Goal: Task Accomplishment & Management: Manage account settings

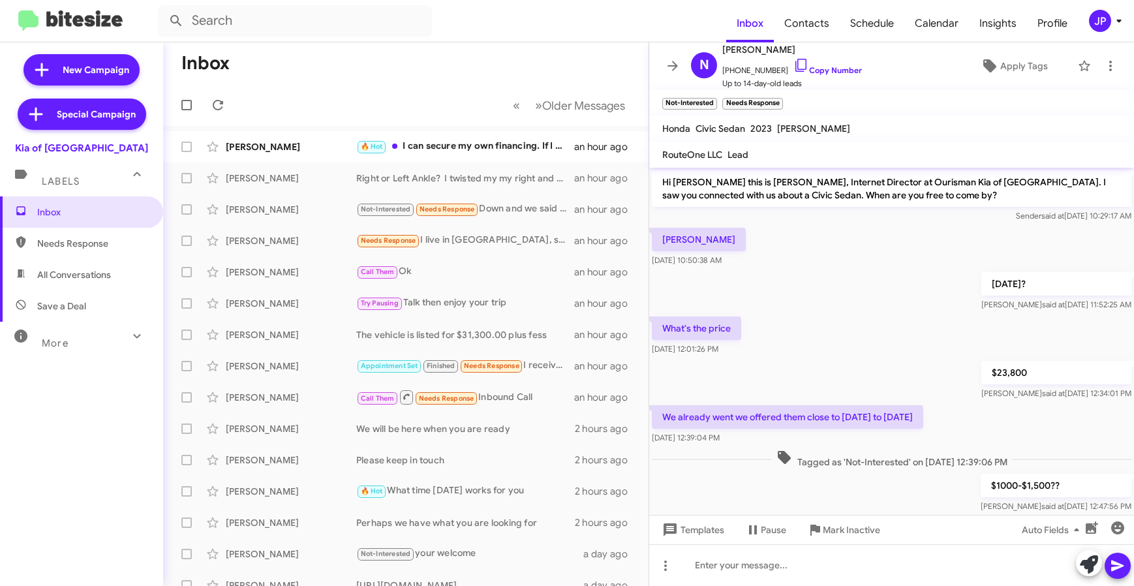
scroll to position [48, 0]
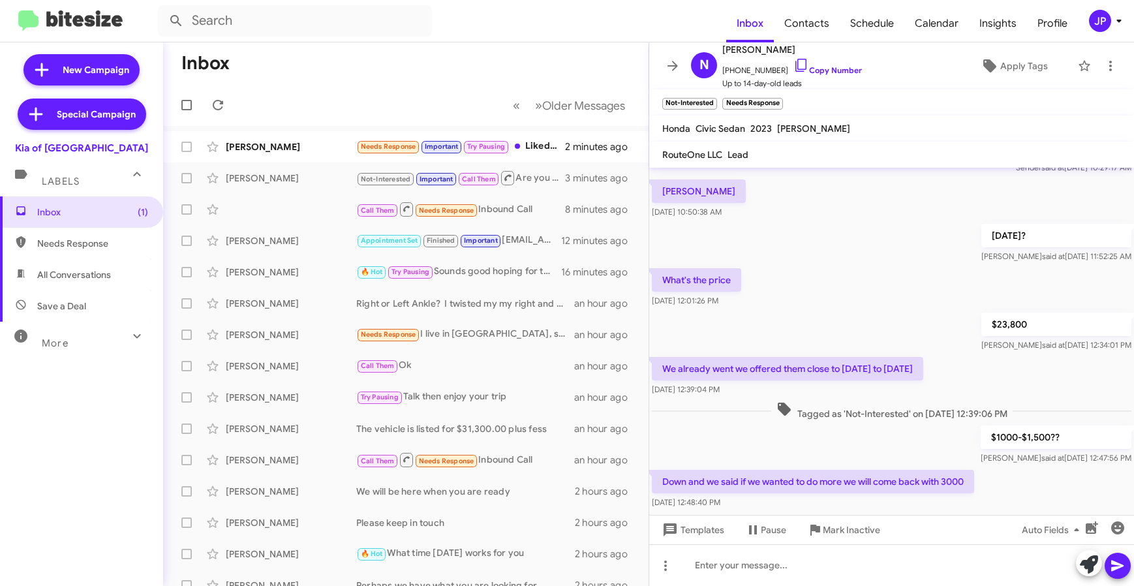
click at [1100, 16] on div "JP" at bounding box center [1100, 21] width 22 height 22
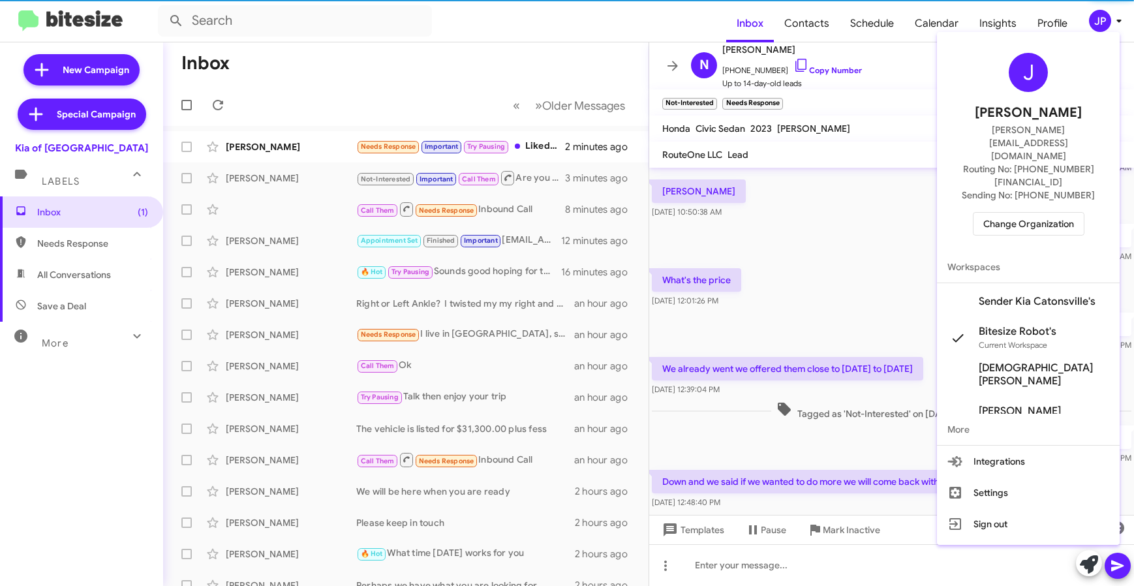
click at [990, 213] on span "Change Organization" at bounding box center [1029, 224] width 91 height 22
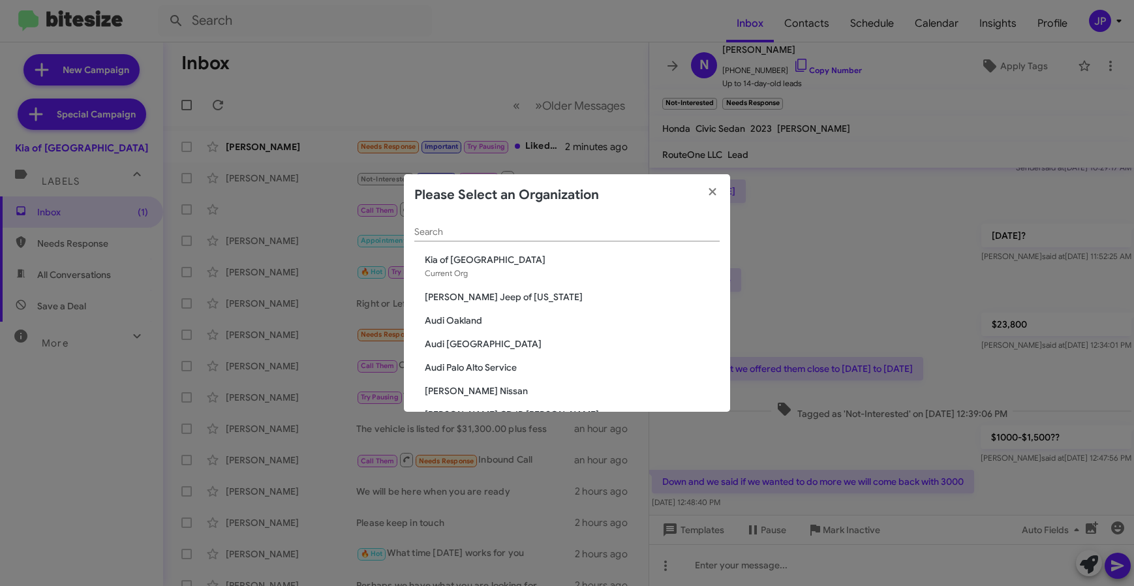
click at [498, 242] on div "Search" at bounding box center [566, 234] width 305 height 37
click at [499, 236] on input "Search" at bounding box center [566, 232] width 305 height 10
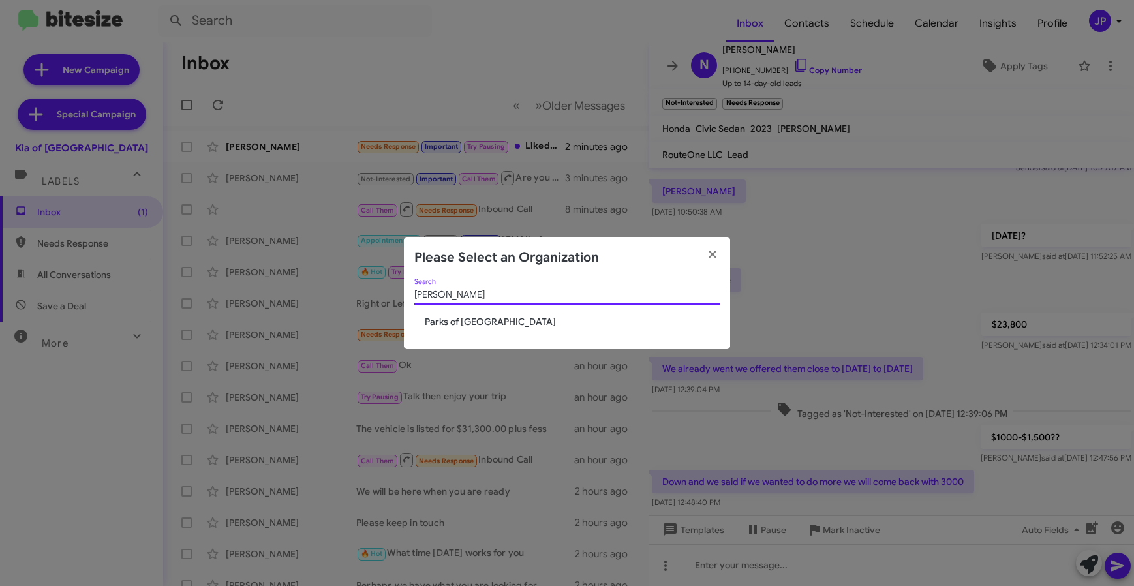
type input "[PERSON_NAME]"
click at [481, 326] on span "Parks of [GEOGRAPHIC_DATA]" at bounding box center [572, 321] width 295 height 13
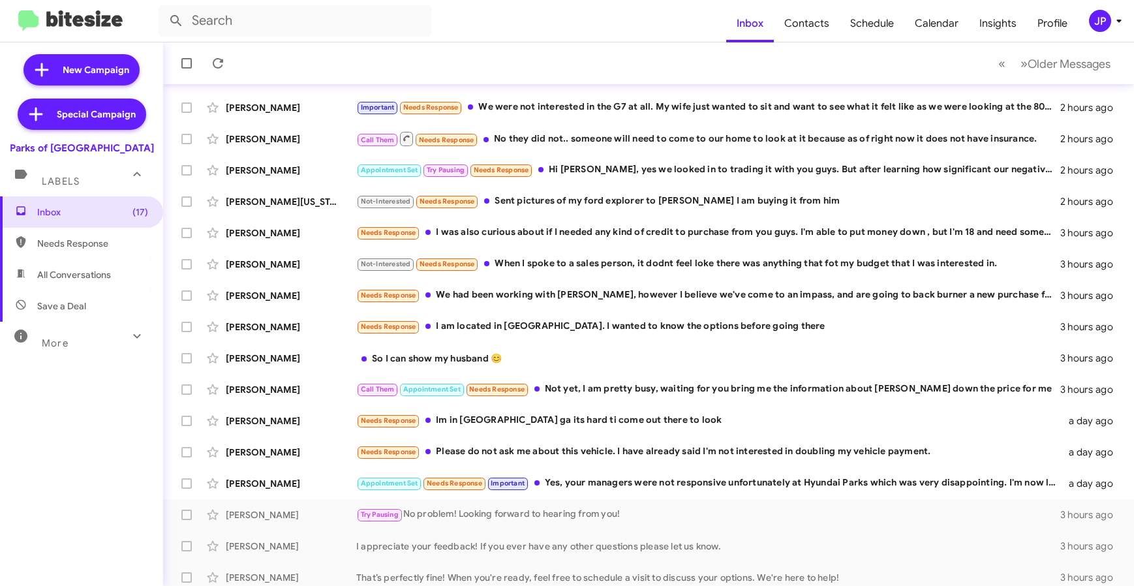
scroll to position [172, 0]
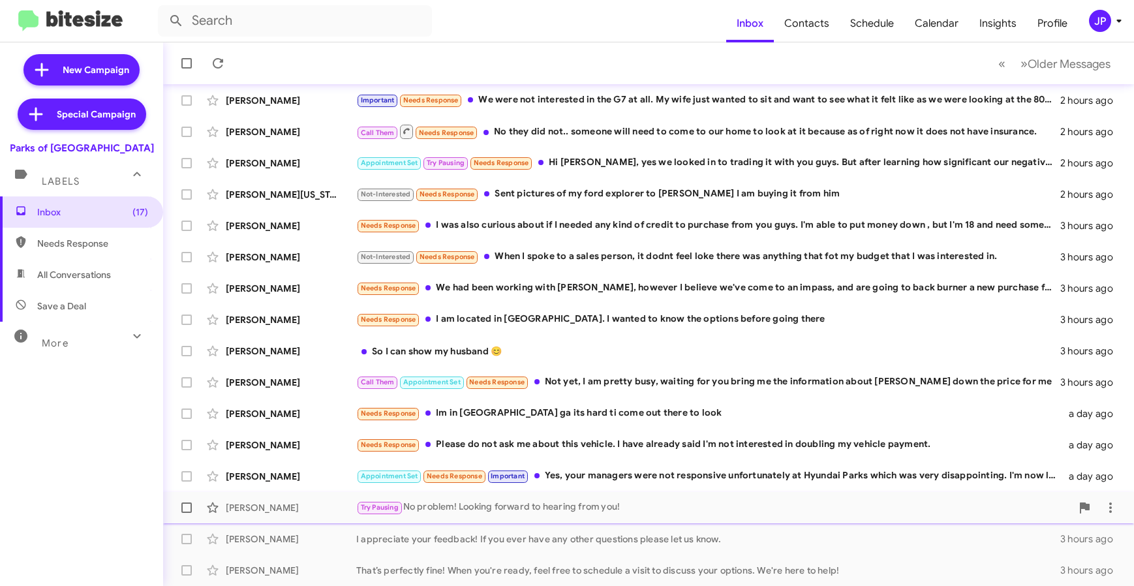
click at [648, 507] on div "Try Pausing No problem! Looking forward to hearing from you!" at bounding box center [713, 507] width 715 height 15
